Goal: Task Accomplishment & Management: Manage account settings

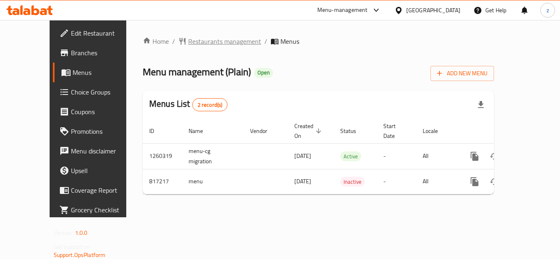
drag, startPoint x: 0, startPoint y: 0, endPoint x: 204, endPoint y: 41, distance: 207.8
click at [204, 41] on span "Restaurants management" at bounding box center [224, 41] width 73 height 10
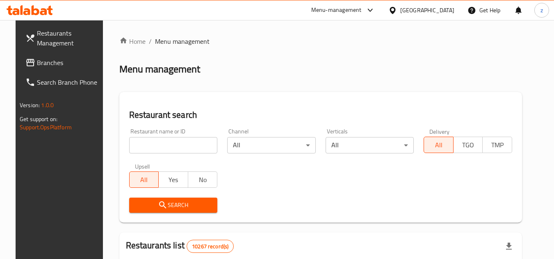
click at [37, 63] on span "Branches" at bounding box center [69, 63] width 65 height 10
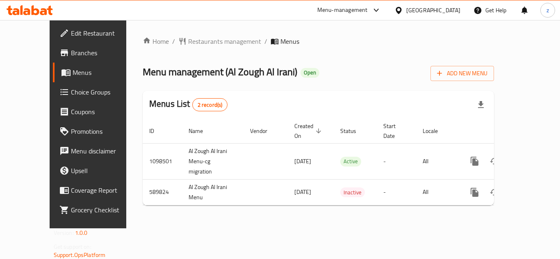
click at [71, 92] on span "Choice Groups" at bounding box center [104, 92] width 66 height 10
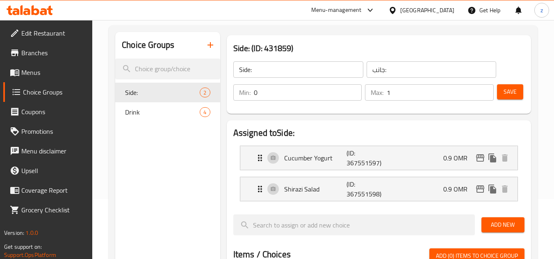
scroll to position [41, 0]
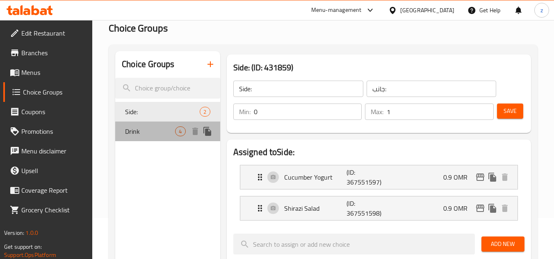
click at [146, 136] on span "Drink" at bounding box center [150, 132] width 50 height 10
type input "Drink"
type input "شرب"
type input "4"
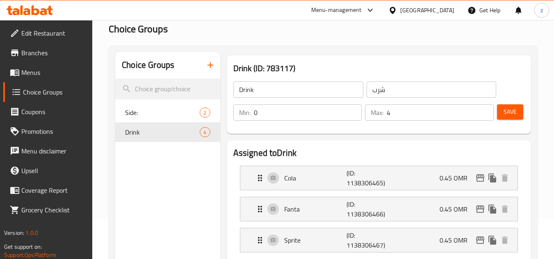
scroll to position [0, 0]
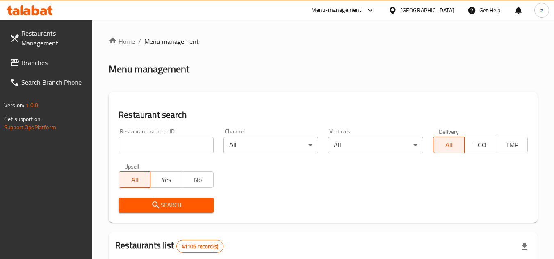
click at [164, 43] on span "Menu management" at bounding box center [171, 41] width 55 height 10
click at [44, 43] on span "Restaurants Management" at bounding box center [53, 38] width 65 height 20
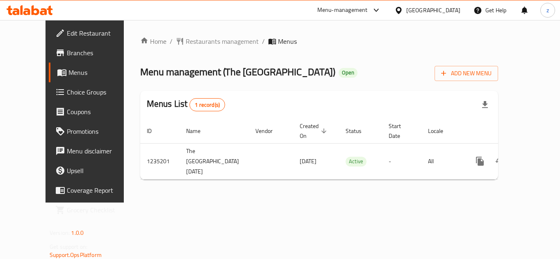
click at [67, 95] on span "Choice Groups" at bounding box center [100, 92] width 66 height 10
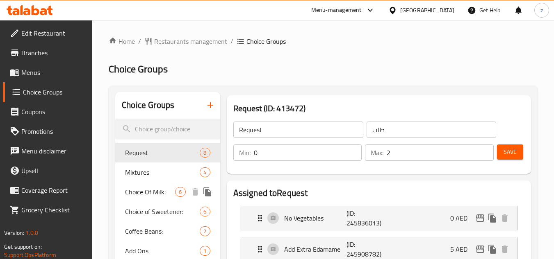
drag, startPoint x: 146, startPoint y: 196, endPoint x: 208, endPoint y: 199, distance: 62.4
click at [146, 196] on span "Choice Of Milk:" at bounding box center [150, 192] width 50 height 10
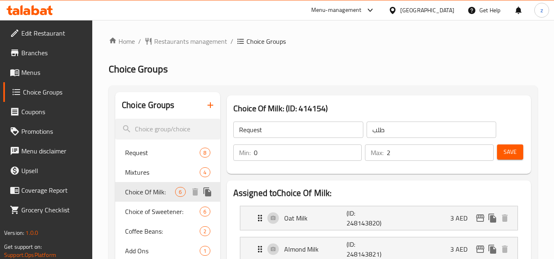
type input "Choice Of Milk:"
type input "اختيار الحليب:"
type input "1"
click at [177, 36] on span "Restaurants management" at bounding box center [190, 41] width 73 height 10
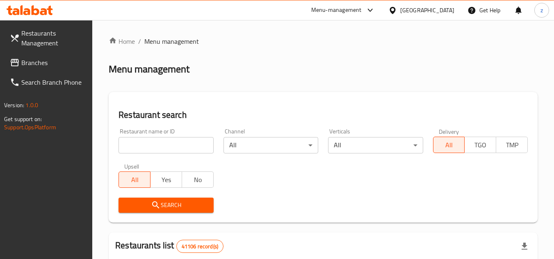
click at [46, 61] on span "Branches" at bounding box center [53, 63] width 65 height 10
